Goal: Task Accomplishment & Management: Use online tool/utility

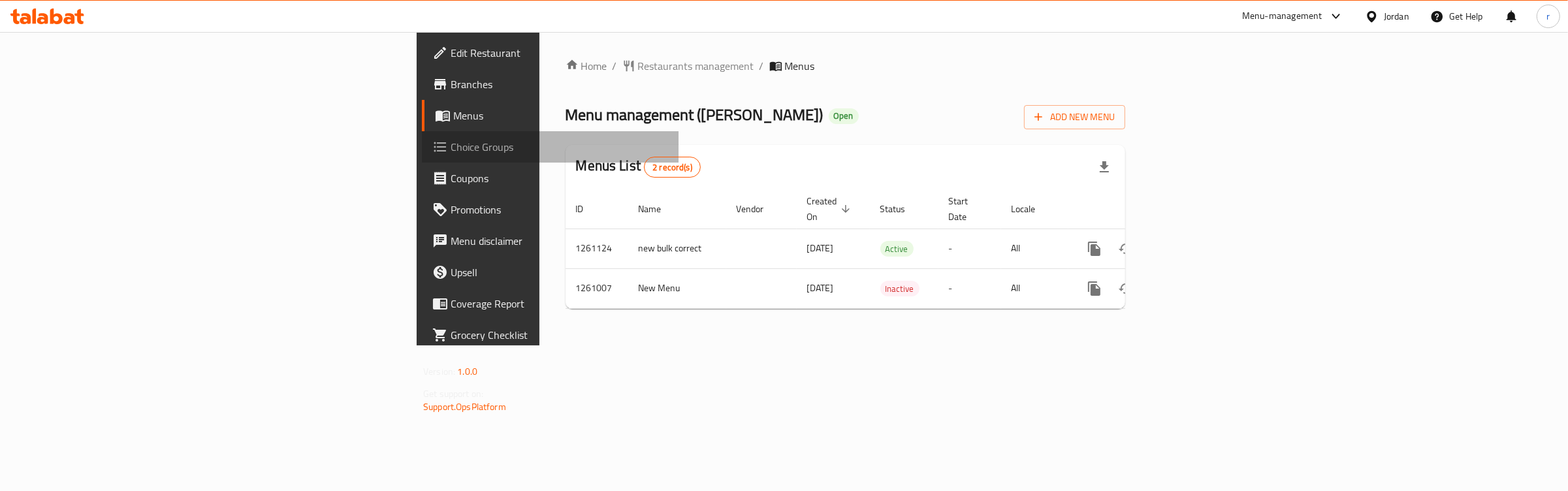
click at [451, 145] on span "Choice Groups" at bounding box center [559, 147] width 217 height 16
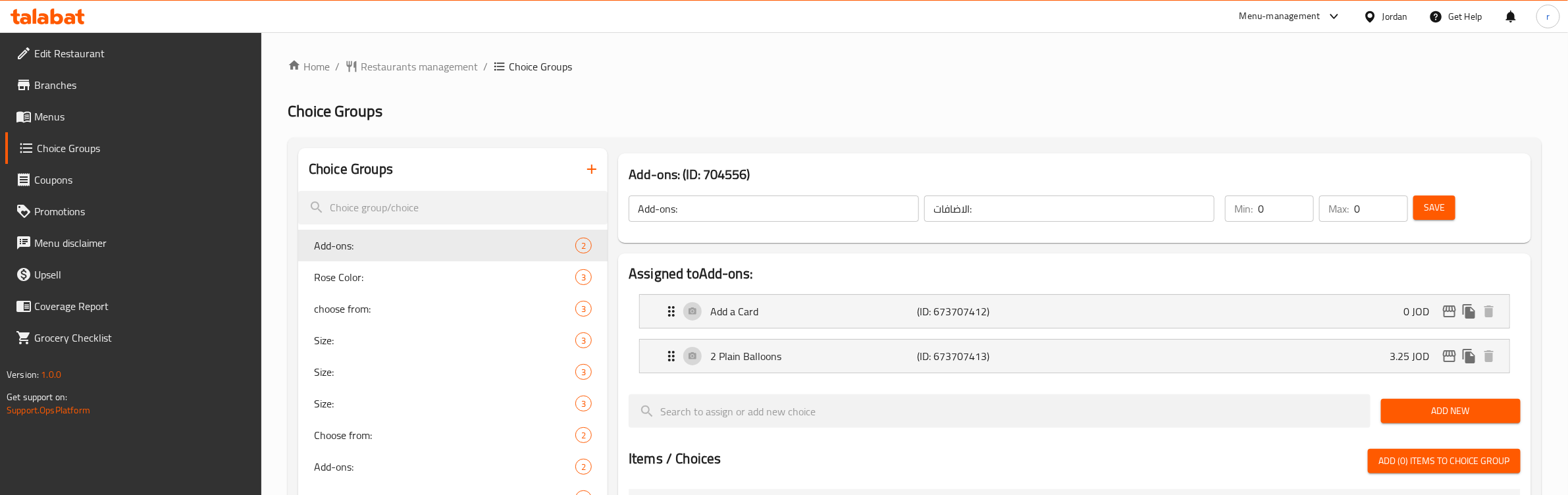
click at [876, 110] on h2 "Choice Groups" at bounding box center [914, 111] width 1253 height 21
